Goal: Task Accomplishment & Management: Complete application form

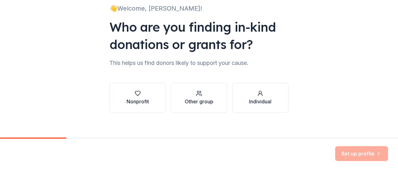
scroll to position [51, 0]
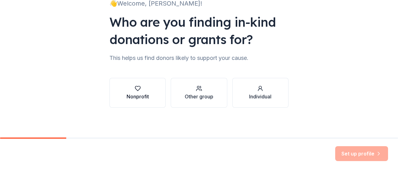
click at [154, 93] on button "Nonprofit" at bounding box center [137, 93] width 56 height 30
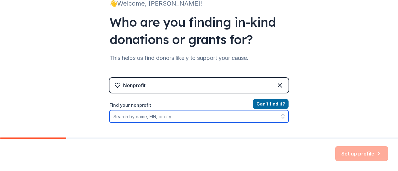
click at [149, 118] on input "Find your nonprofit" at bounding box center [198, 116] width 179 height 12
type input "[PERSON_NAME][GEOGRAPHIC_DATA]"
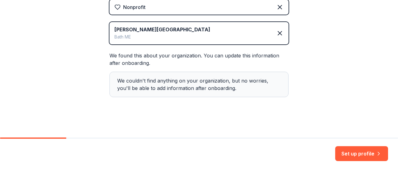
scroll to position [131, 0]
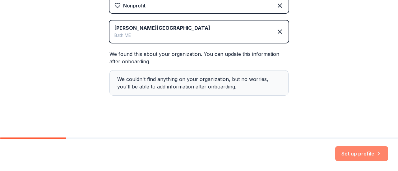
click at [354, 149] on button "Set up profile" at bounding box center [361, 153] width 53 height 15
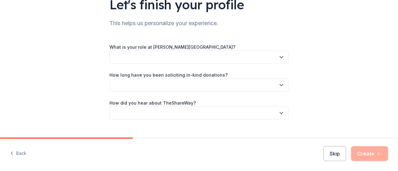
scroll to position [62, 0]
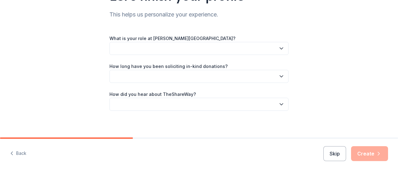
click at [165, 47] on button "button" at bounding box center [198, 48] width 179 height 13
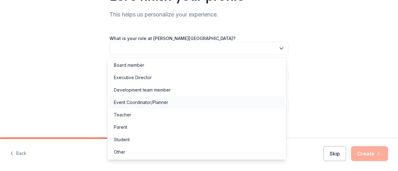
click at [140, 103] on div "Event Coordinator/Planner" at bounding box center [141, 102] width 54 height 7
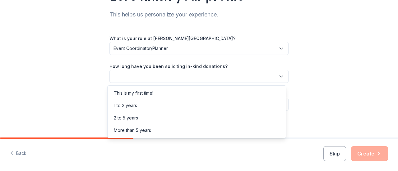
click at [150, 74] on button "button" at bounding box center [198, 76] width 179 height 13
click at [133, 117] on div "2 to 5 years" at bounding box center [126, 117] width 24 height 7
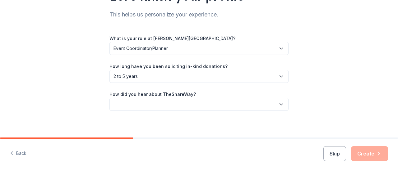
click at [145, 101] on button "button" at bounding box center [198, 104] width 179 height 13
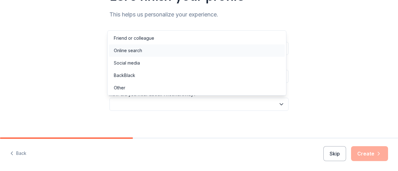
click at [133, 49] on div "Online search" at bounding box center [128, 50] width 28 height 7
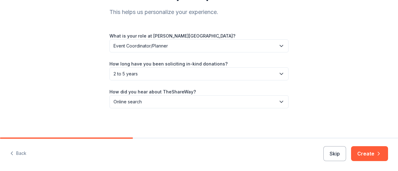
scroll to position [65, 0]
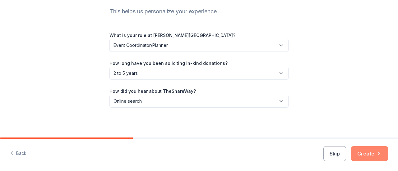
click at [369, 152] on button "Create" at bounding box center [369, 153] width 37 height 15
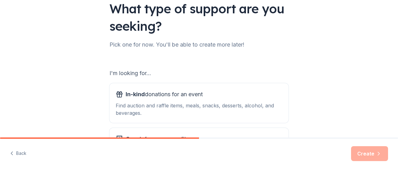
scroll to position [62, 0]
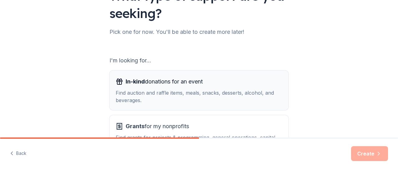
click at [161, 81] on span "In-kind donations for an event" at bounding box center [163, 82] width 77 height 10
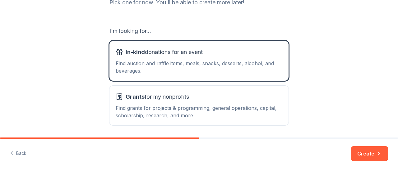
scroll to position [113, 0]
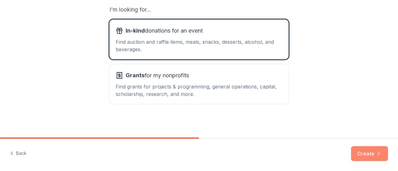
click at [367, 154] on button "Create" at bounding box center [369, 153] width 37 height 15
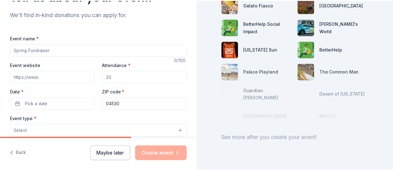
scroll to position [93, 0]
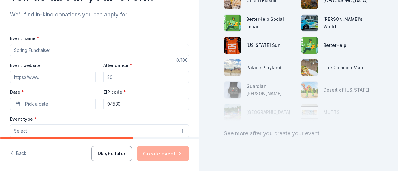
click at [112, 153] on button "Maybe later" at bounding box center [111, 153] width 40 height 15
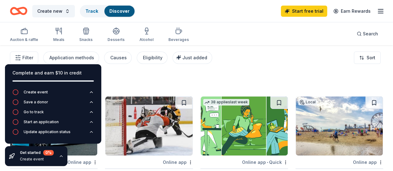
click at [59, 156] on icon "button" at bounding box center [61, 156] width 5 height 5
